Goal: Task Accomplishment & Management: Manage account settings

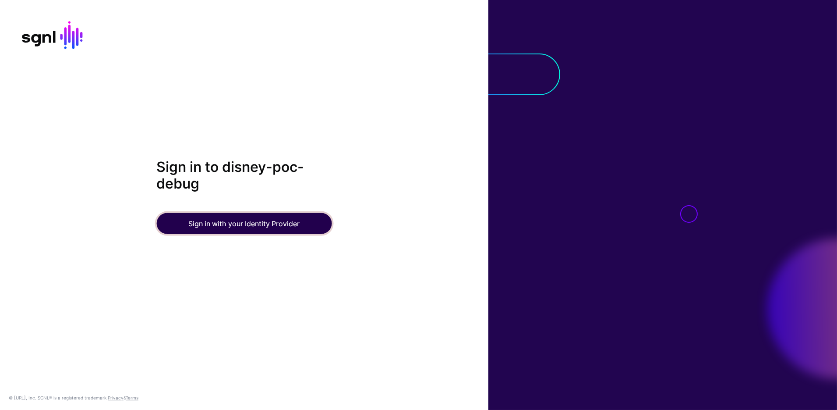
drag, startPoint x: 227, startPoint y: 225, endPoint x: 241, endPoint y: 220, distance: 14.8
click at [227, 225] on button "Sign in with your Identity Provider" at bounding box center [243, 223] width 175 height 21
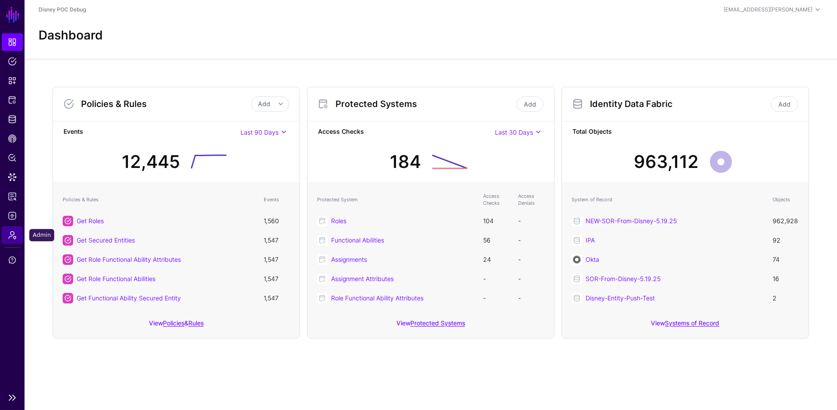
click at [14, 236] on span "Admin" at bounding box center [12, 234] width 9 height 9
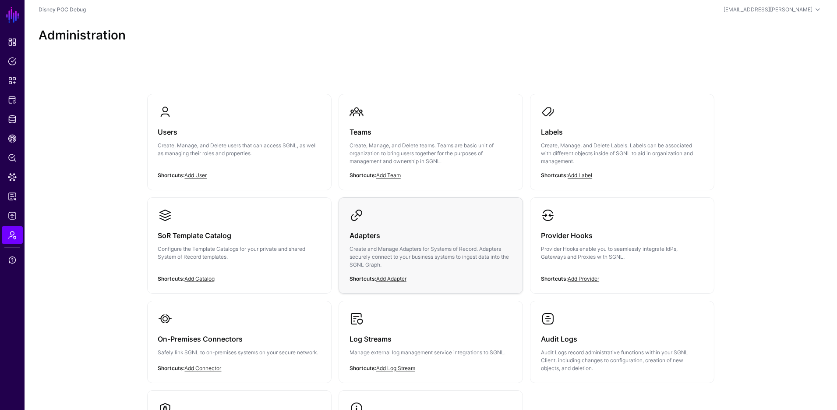
click at [417, 255] on p "Create and Manage Adapters for Systems of Record. Adapters securely connect to …" at bounding box center [431, 257] width 163 height 24
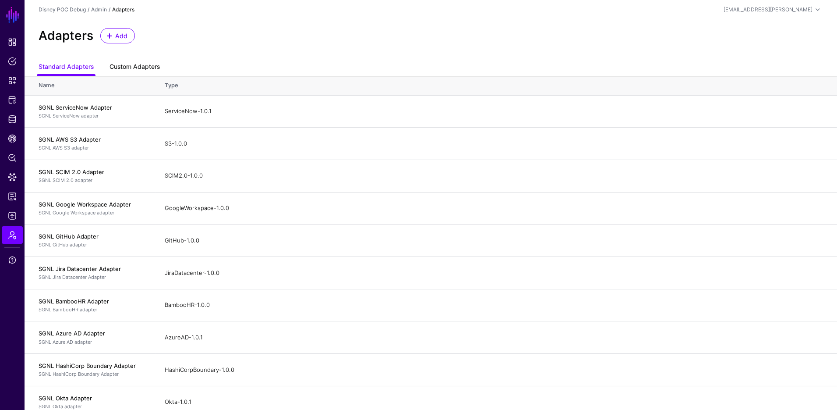
click at [133, 64] on link "Custom Adapters" at bounding box center [135, 67] width 50 height 17
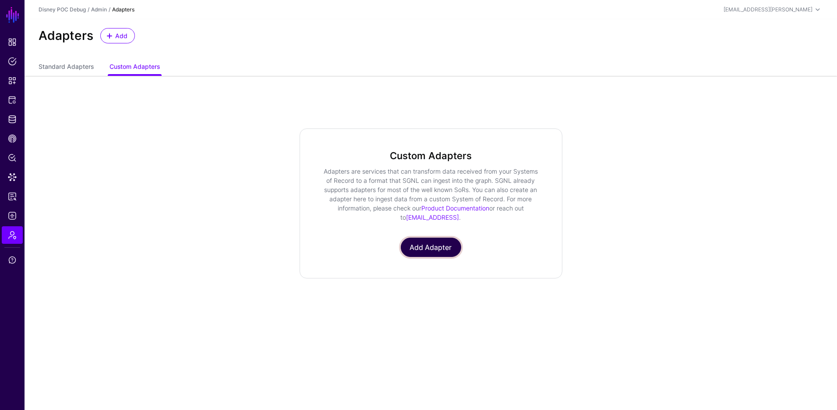
click at [426, 244] on link "Add Adapter" at bounding box center [431, 246] width 60 height 19
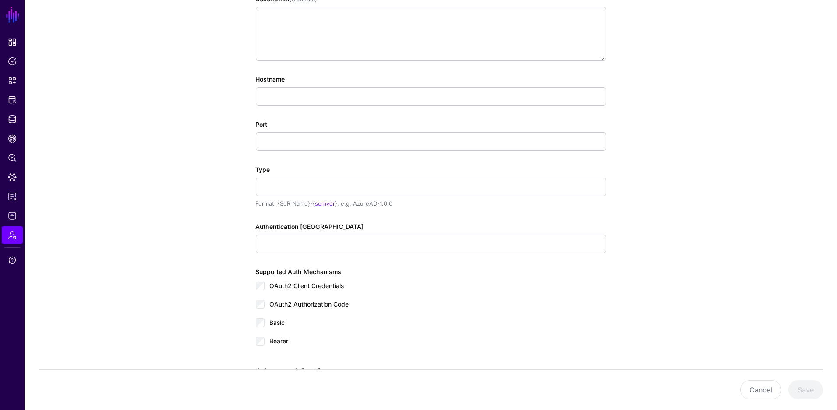
scroll to position [227, 0]
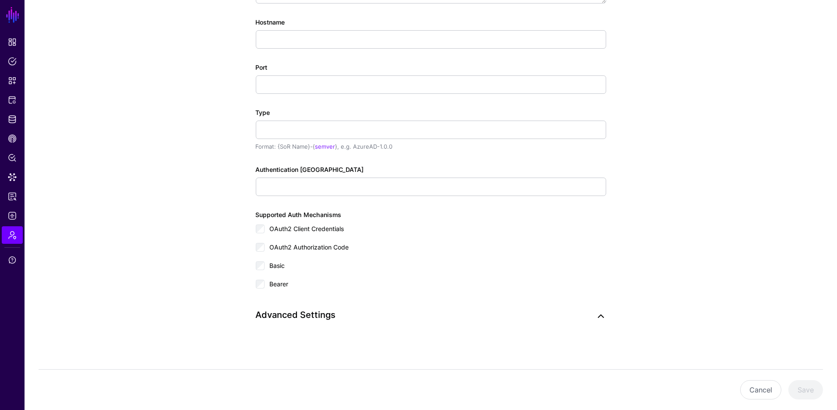
click at [599, 317] on link at bounding box center [601, 316] width 11 height 11
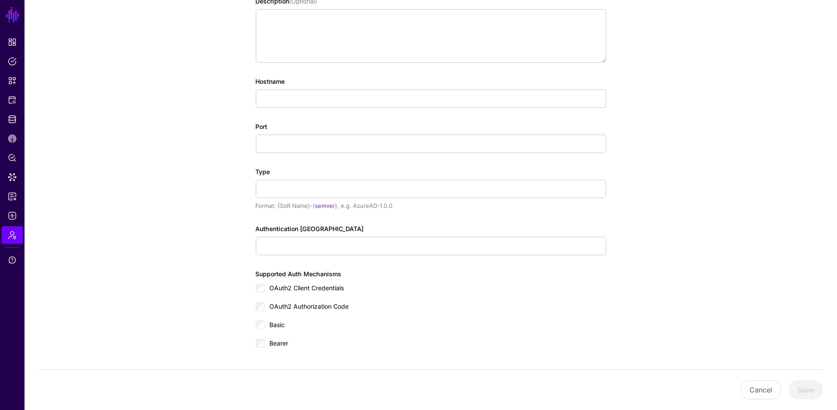
scroll to position [0, 0]
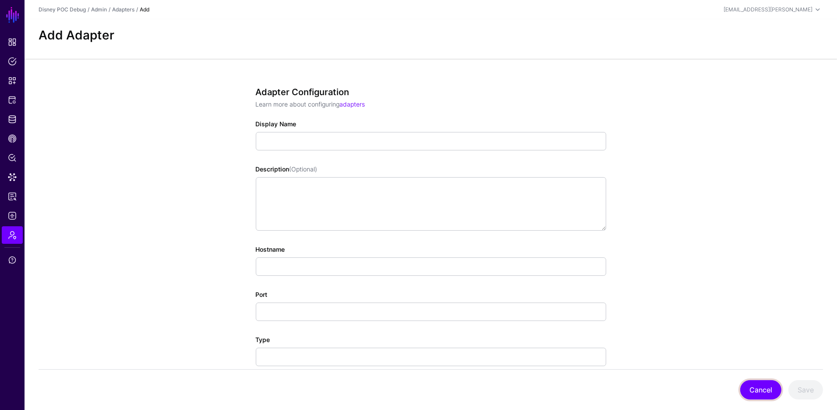
click at [754, 386] on button "Cancel" at bounding box center [760, 389] width 41 height 19
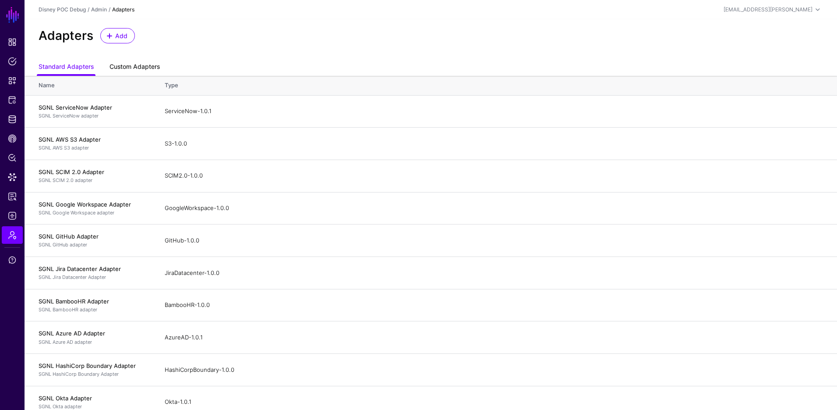
click at [132, 70] on link "Custom Adapters" at bounding box center [135, 67] width 50 height 17
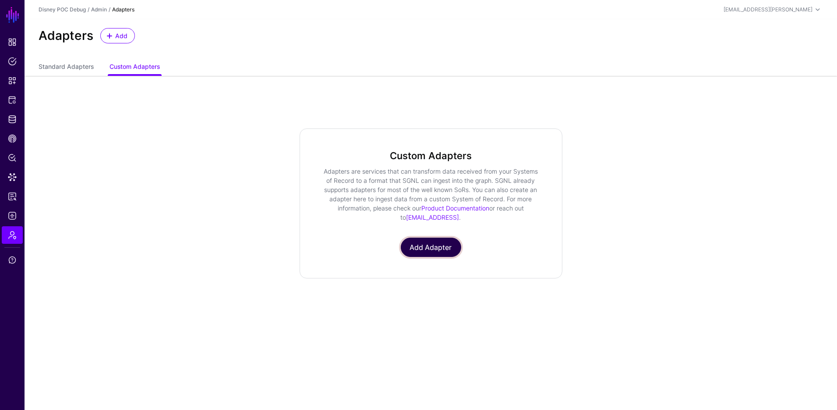
click at [446, 246] on link "Add Adapter" at bounding box center [431, 246] width 60 height 19
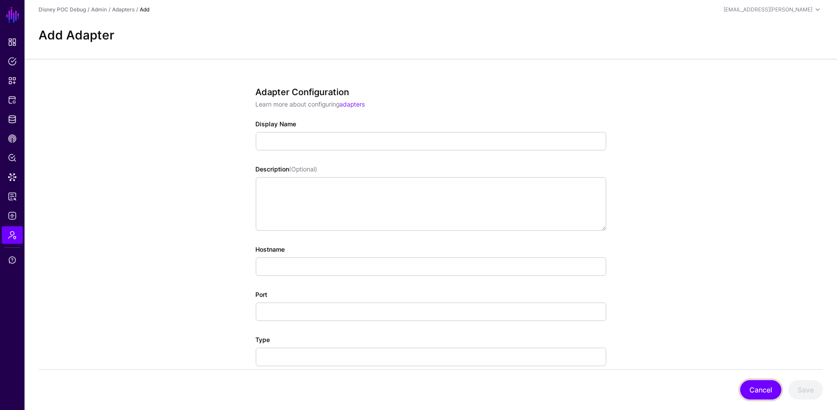
click at [761, 381] on button "Cancel" at bounding box center [760, 389] width 41 height 19
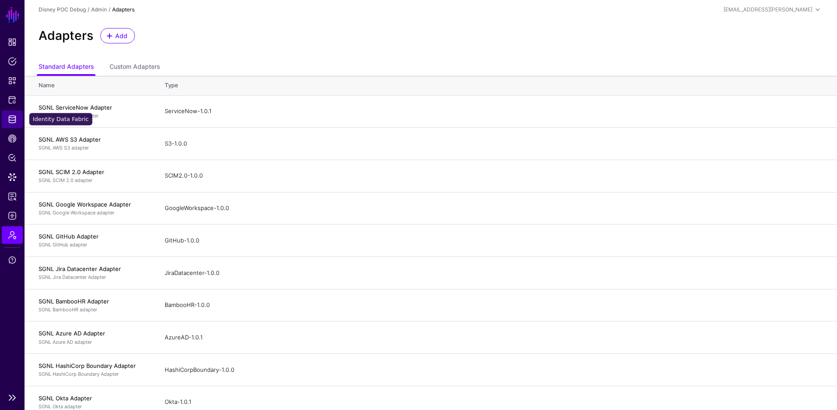
click at [11, 116] on span "Identity Data Fabric" at bounding box center [12, 119] width 9 height 9
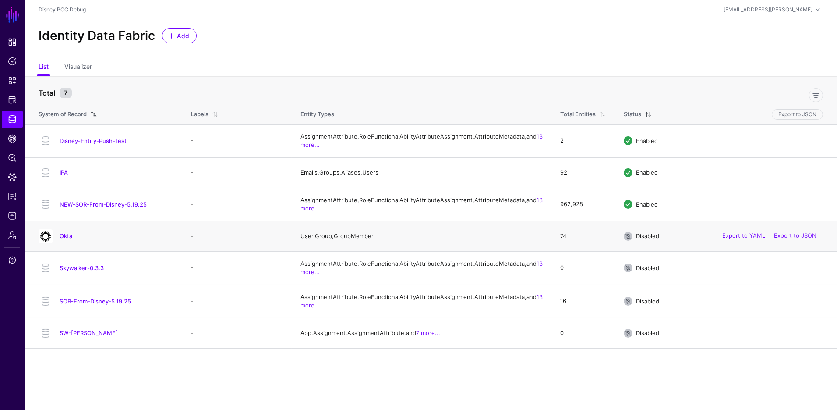
click at [61, 240] on h4 "Okta" at bounding box center [117, 236] width 114 height 8
click at [69, 239] on link "Okta" at bounding box center [66, 235] width 13 height 7
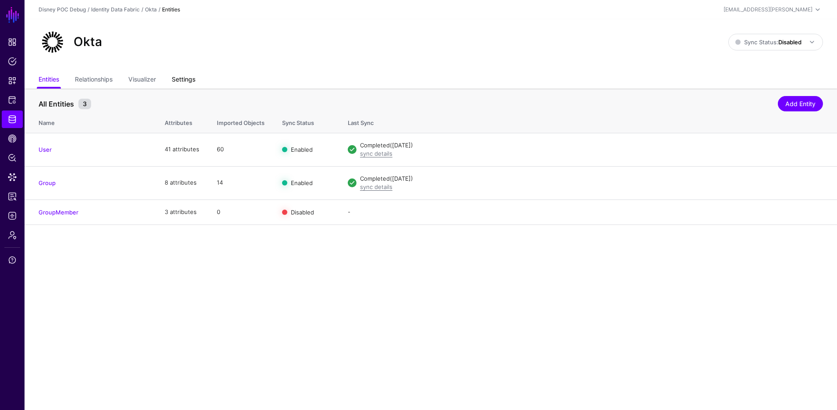
click at [186, 76] on link "Settings" at bounding box center [184, 80] width 24 height 17
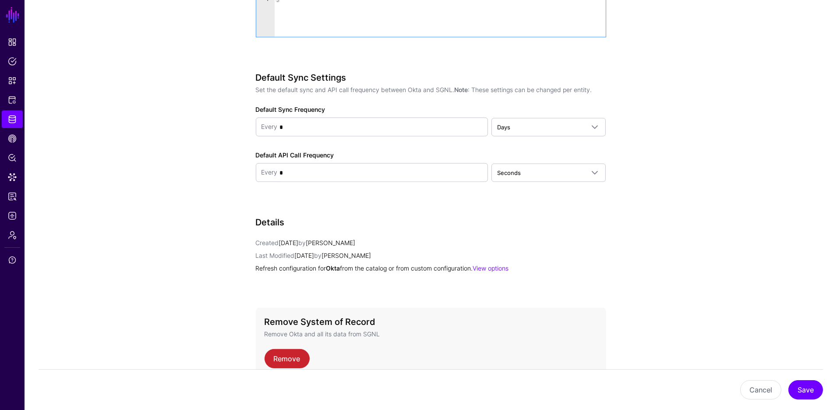
scroll to position [1061, 0]
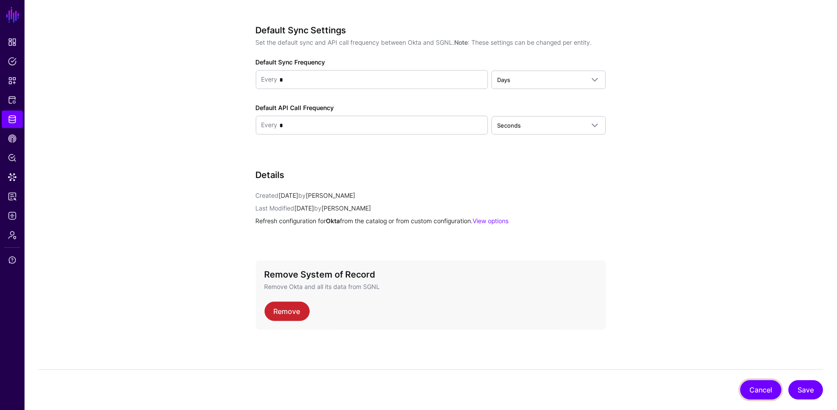
click at [774, 389] on button "Cancel" at bounding box center [760, 389] width 41 height 19
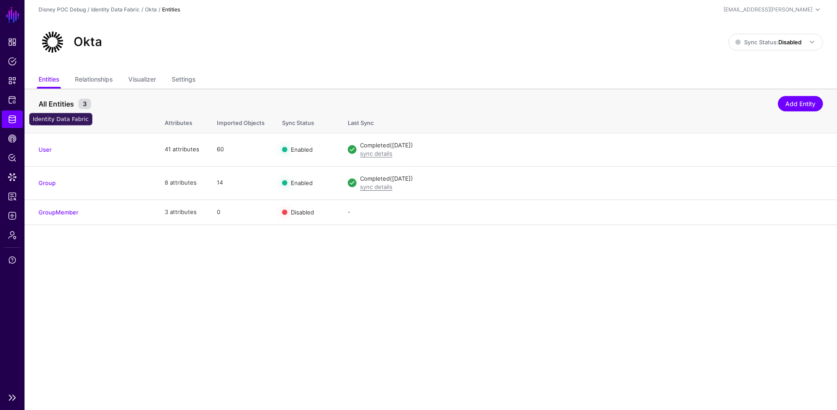
click at [20, 119] on link "Identity Data Fabric" at bounding box center [12, 119] width 21 height 18
